Goal: Find specific page/section: Find specific page/section

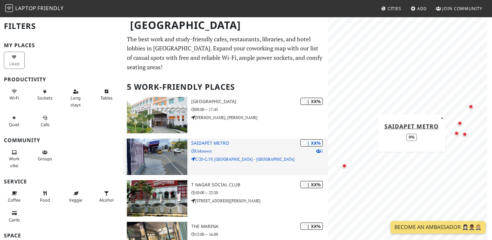
click at [162, 146] on img at bounding box center [157, 156] width 60 height 36
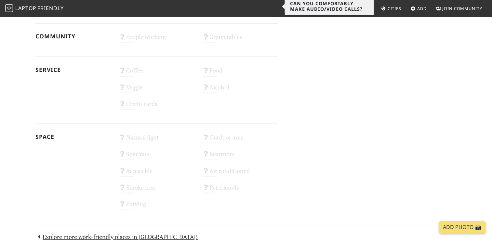
scroll to position [314, 0]
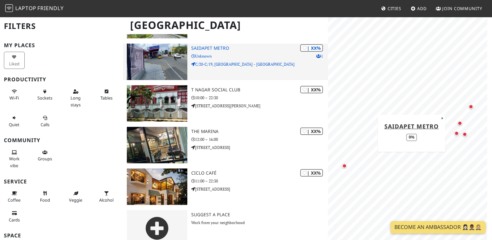
scroll to position [96, 0]
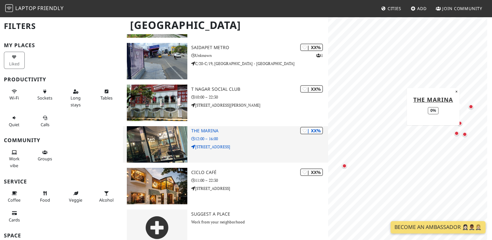
click at [175, 140] on img at bounding box center [157, 144] width 60 height 36
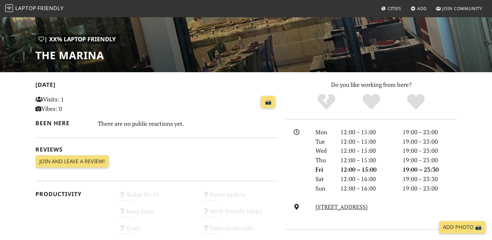
scroll to position [90, 0]
